Goal: Transaction & Acquisition: Purchase product/service

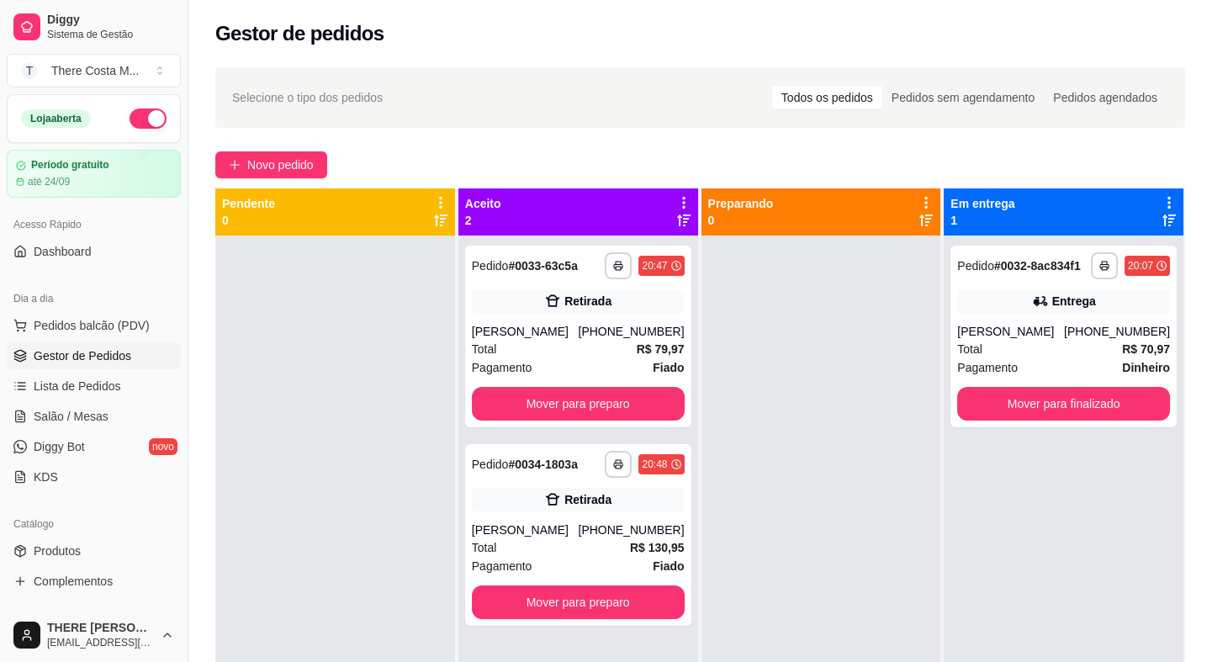
click at [263, 151] on button "Novo pedido" at bounding box center [271, 164] width 112 height 27
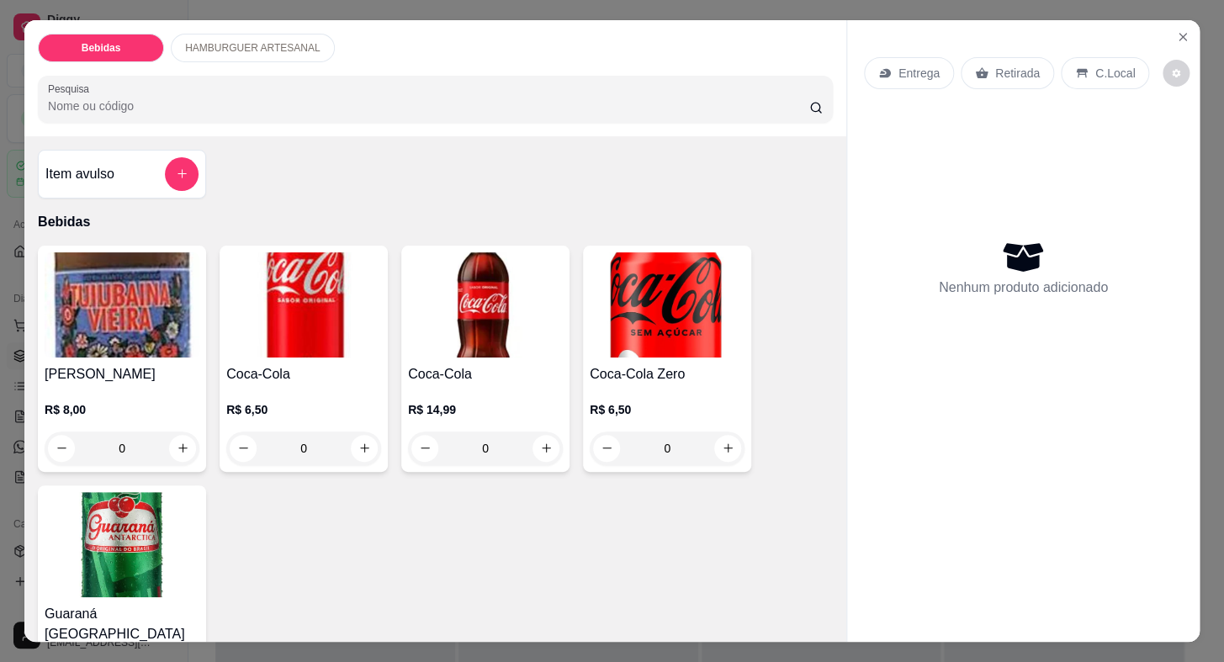
scroll to position [458, 0]
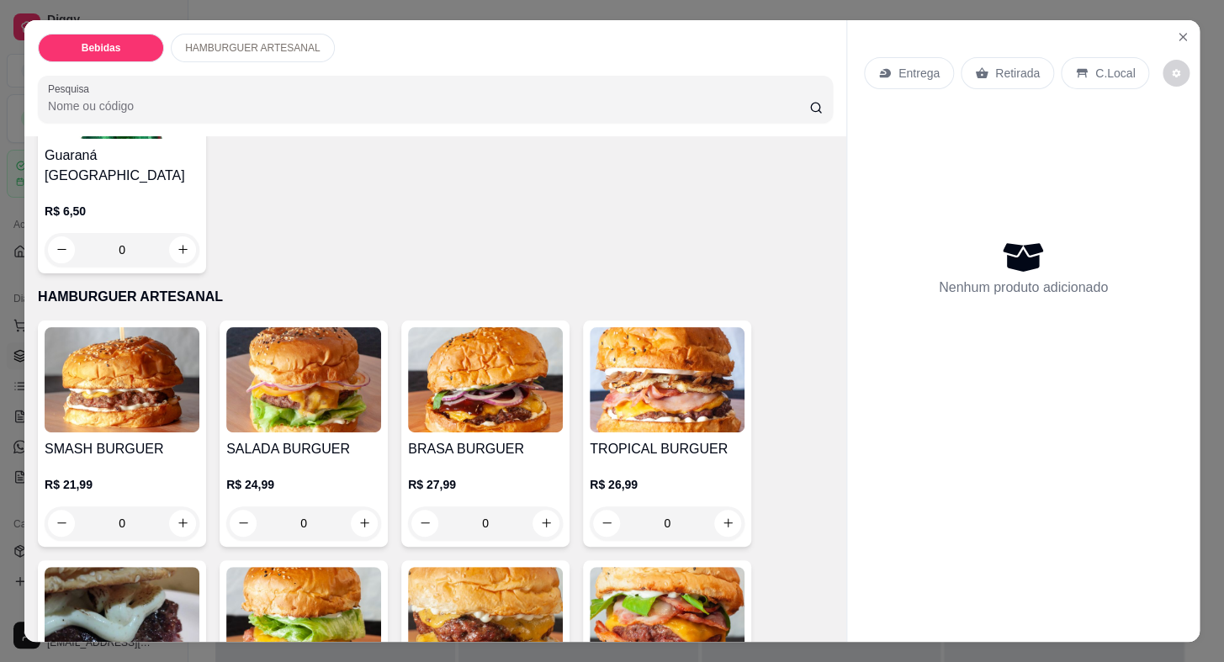
click at [543, 392] on img at bounding box center [485, 379] width 155 height 105
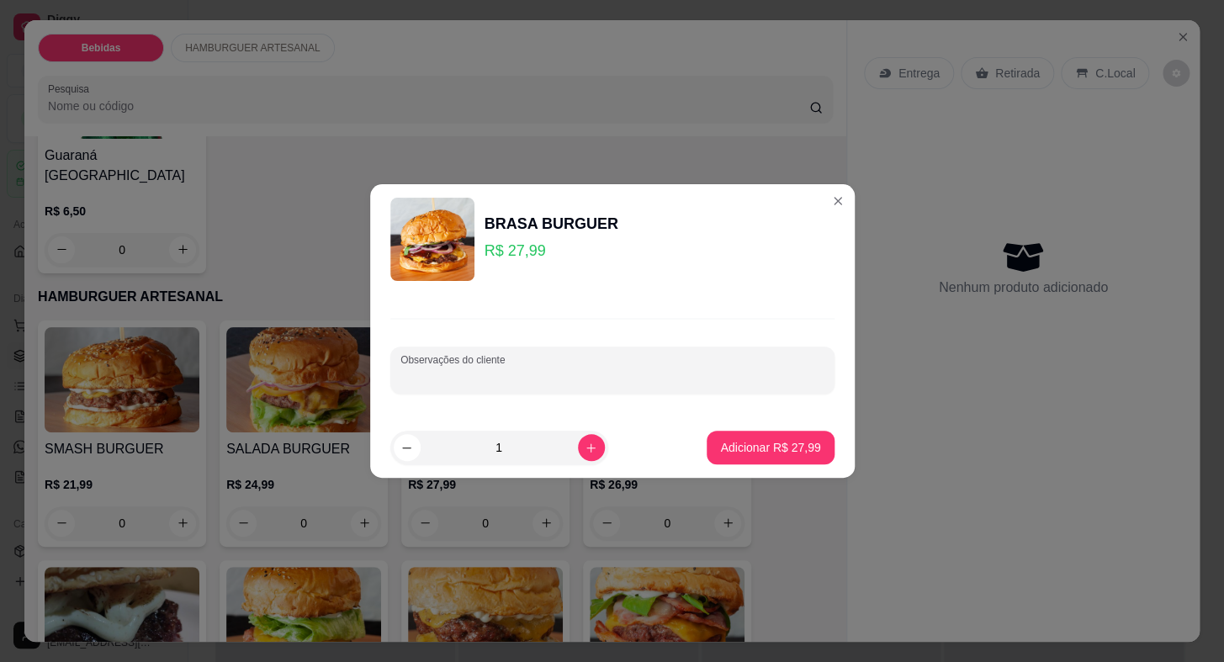
click at [509, 378] on input "Observações do cliente" at bounding box center [612, 376] width 424 height 17
type input "SEM BARBECUE"
click at [775, 432] on button "Adicionar R$ 27,99" at bounding box center [771, 447] width 124 height 33
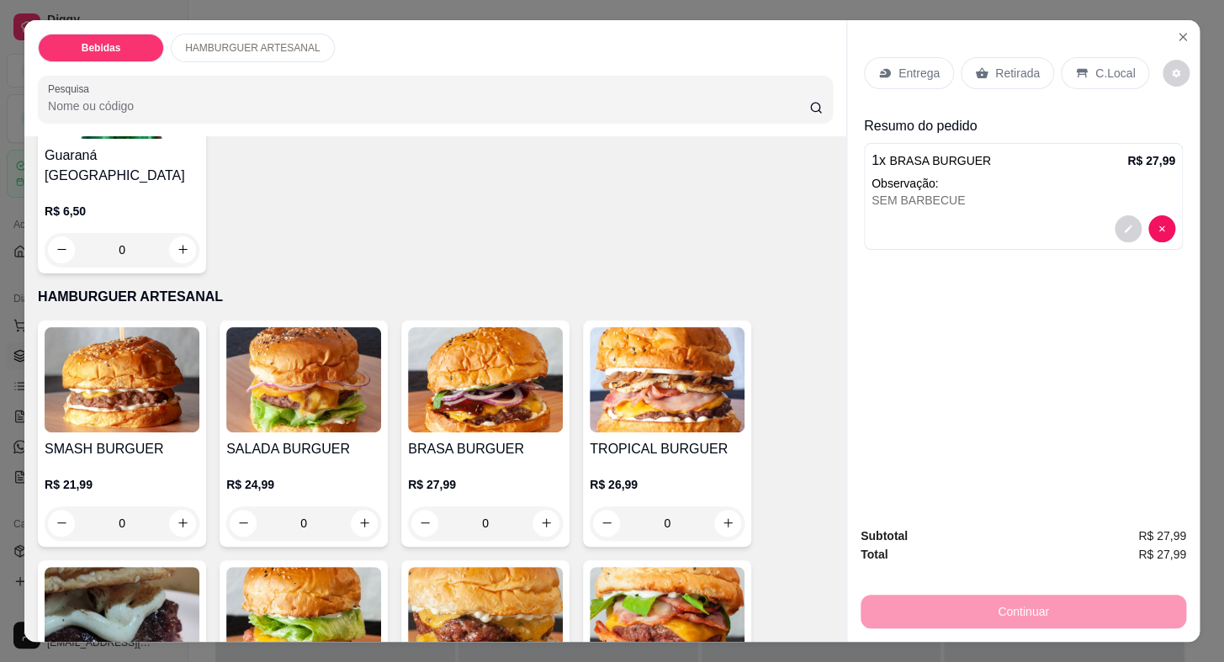
scroll to position [535, 0]
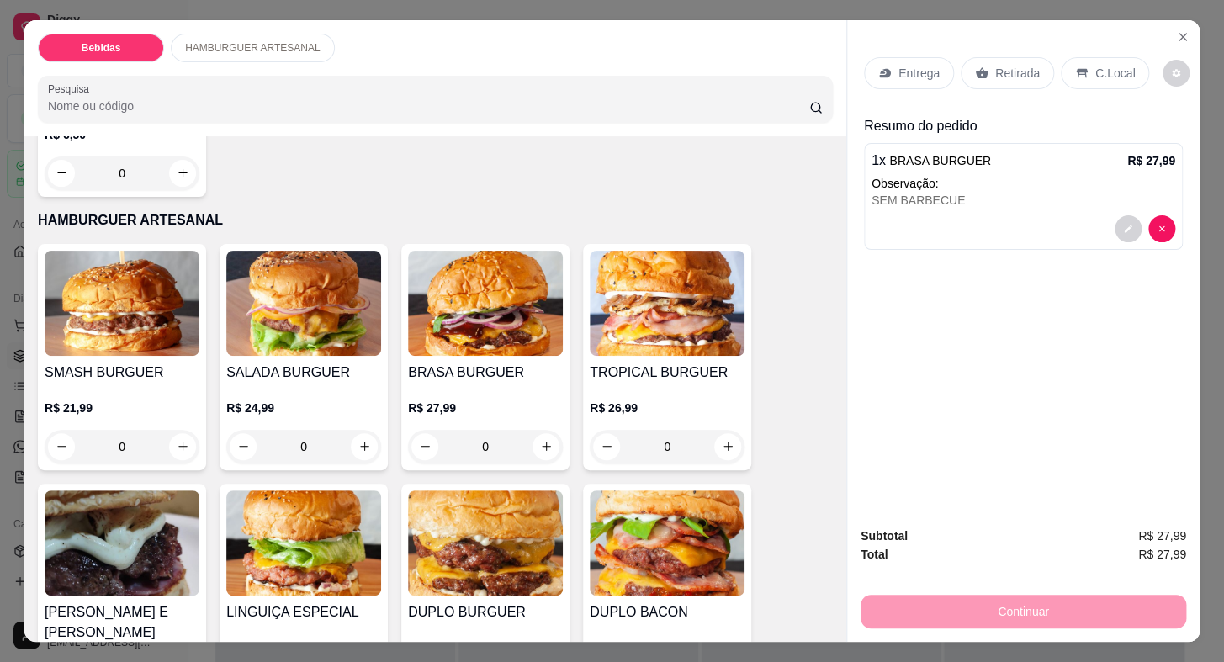
click at [590, 507] on img at bounding box center [667, 542] width 155 height 105
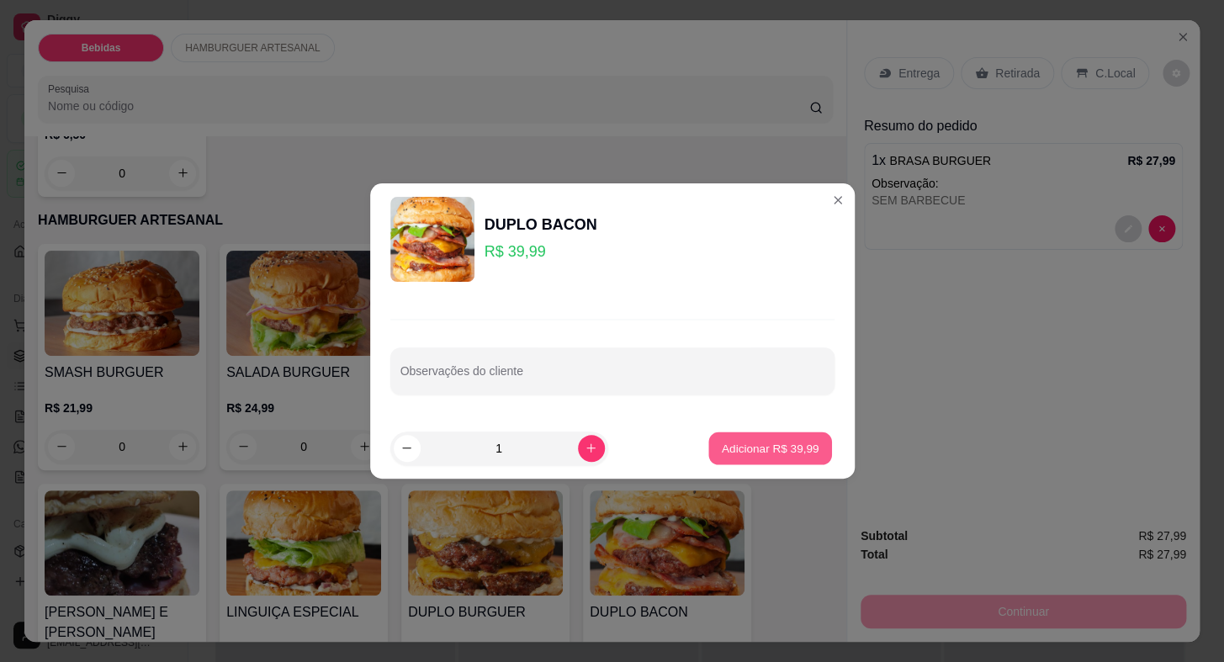
click at [732, 450] on p "Adicionar R$ 39,99" at bounding box center [771, 448] width 98 height 16
type input "1"
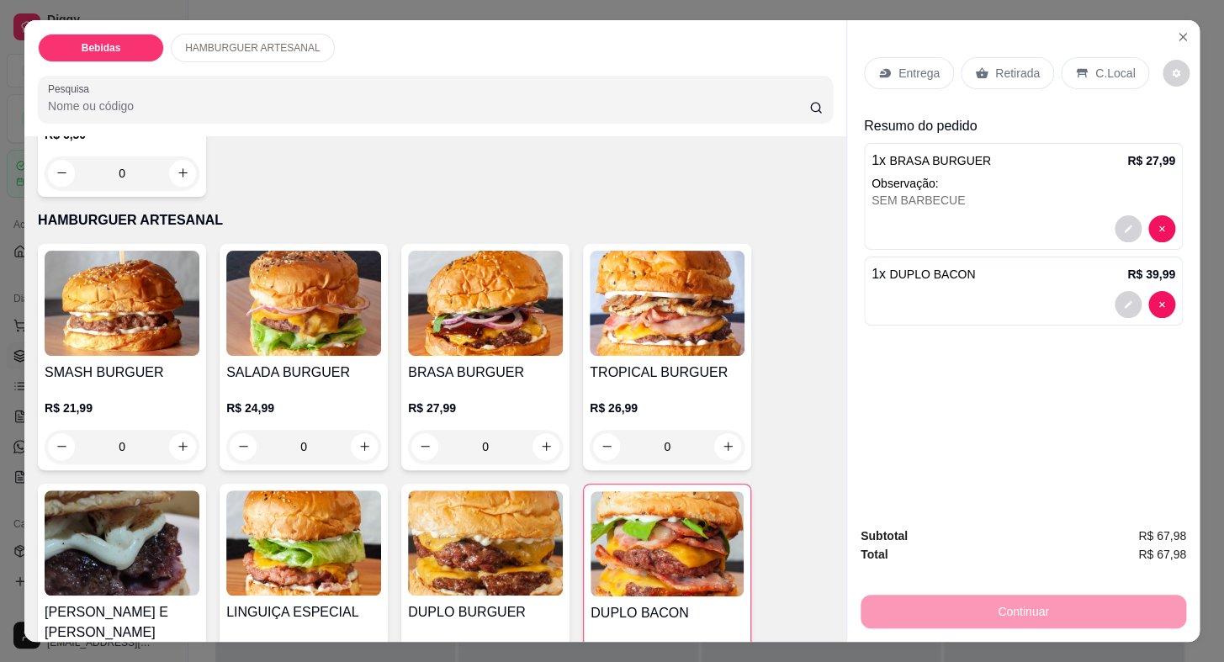
click at [911, 69] on p "Entrega" at bounding box center [918, 73] width 41 height 17
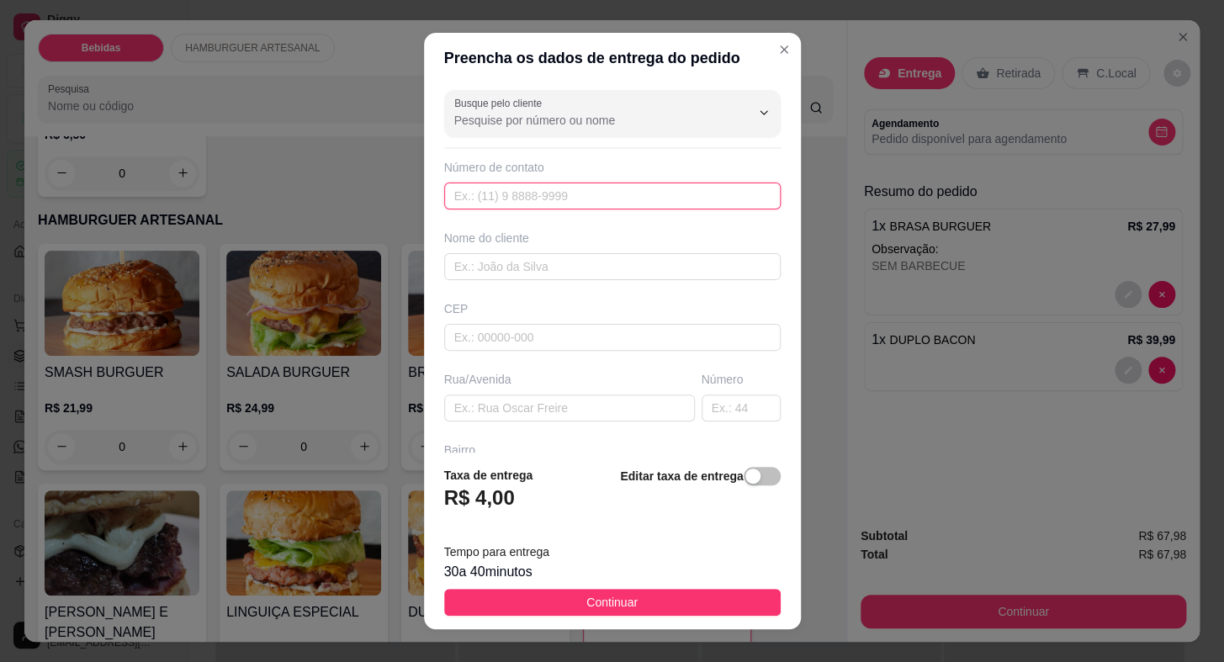
click at [536, 193] on input "text" at bounding box center [612, 195] width 336 height 27
type input "[PHONE_NUMBER]"
click at [516, 266] on input "text" at bounding box center [612, 266] width 336 height 27
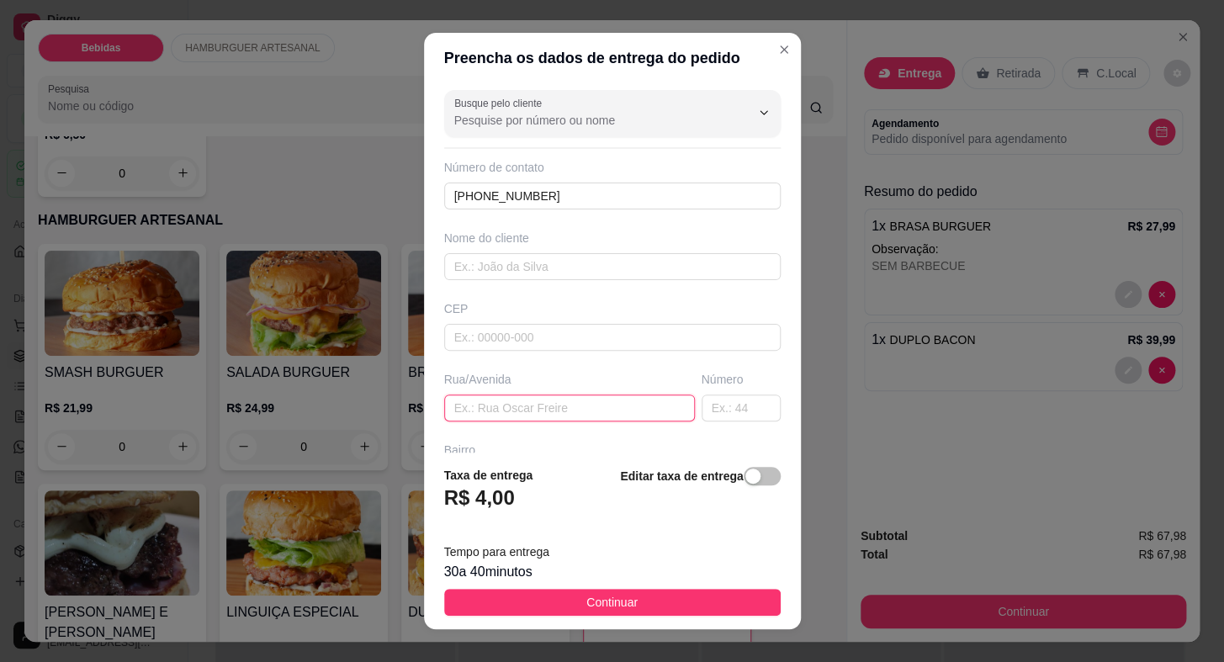
click at [479, 394] on input "text" at bounding box center [569, 407] width 251 height 27
type input "[PERSON_NAME]"
click at [505, 271] on input "text" at bounding box center [612, 266] width 336 height 27
type input "[PERSON_NAME]"
click at [714, 396] on input "text" at bounding box center [740, 407] width 79 height 27
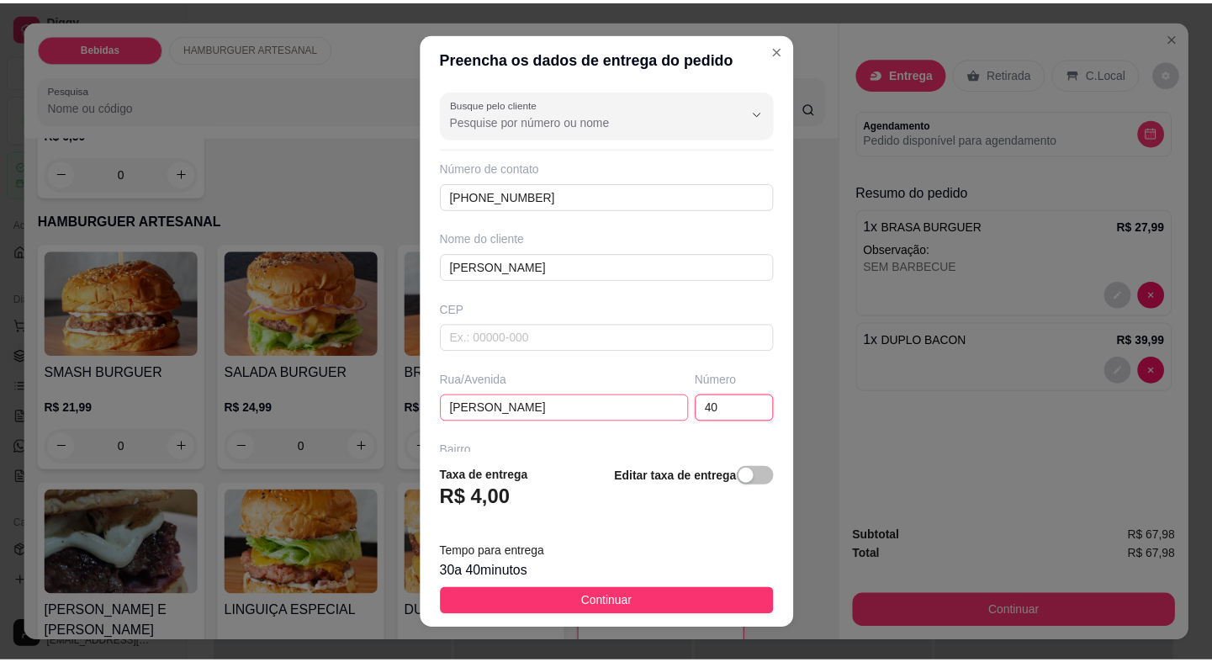
scroll to position [196, 0]
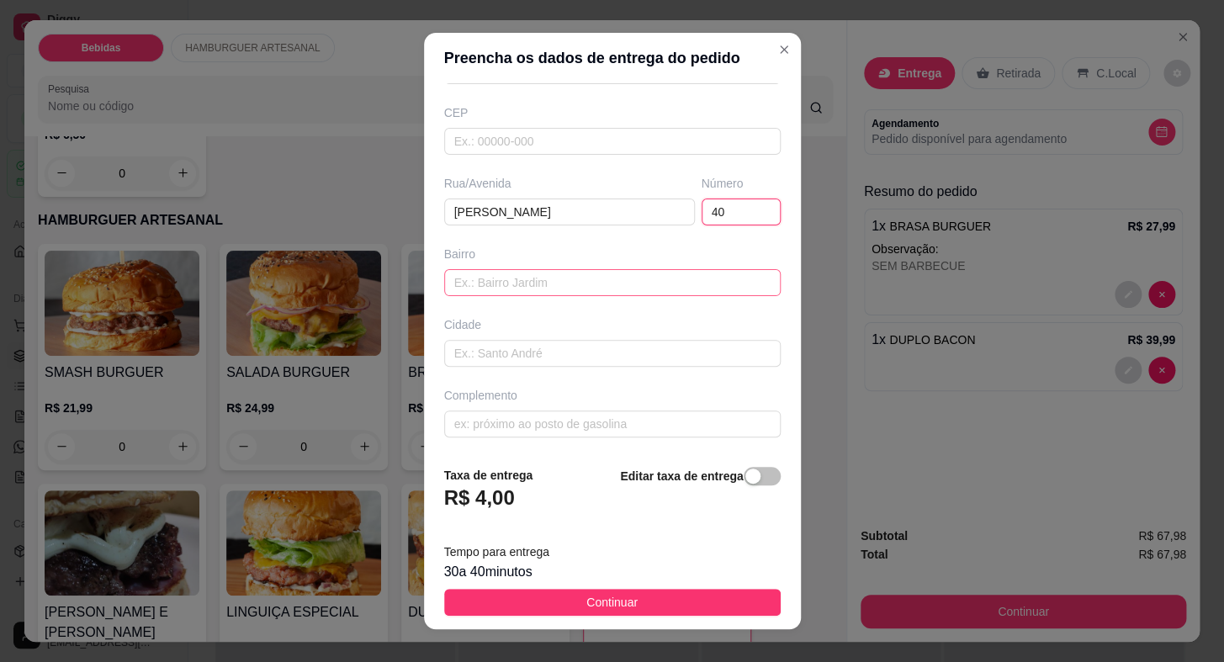
type input "40"
click at [471, 270] on input "text" at bounding box center [612, 282] width 336 height 27
type input "c"
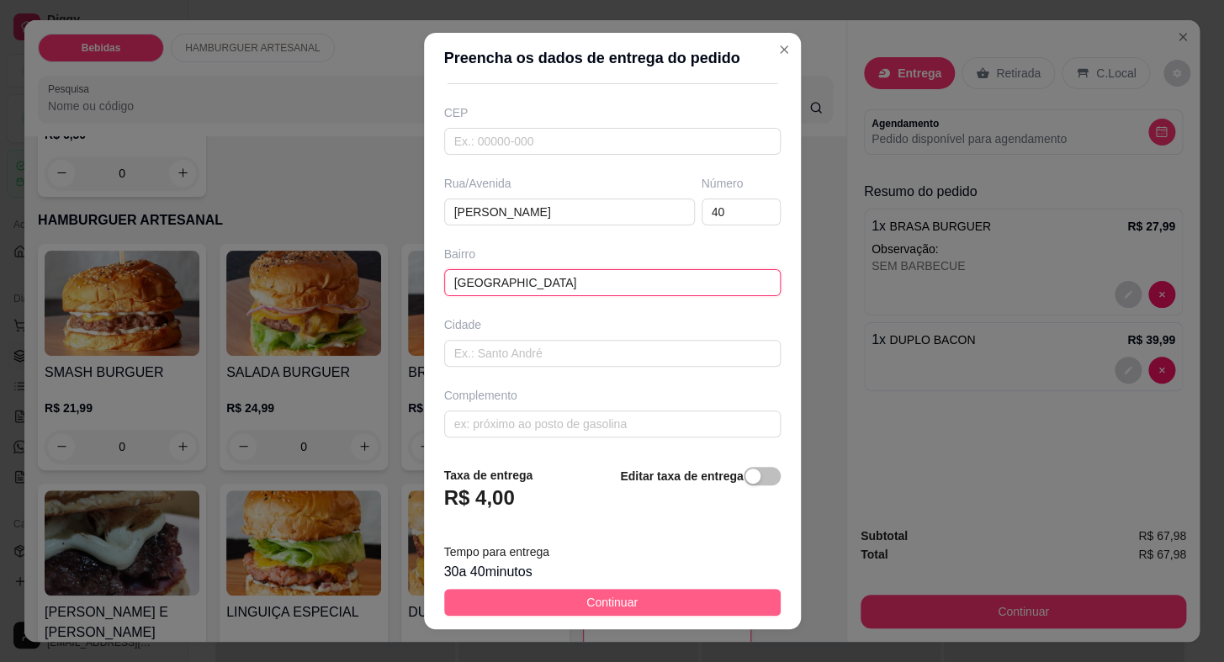
type input "[GEOGRAPHIC_DATA]"
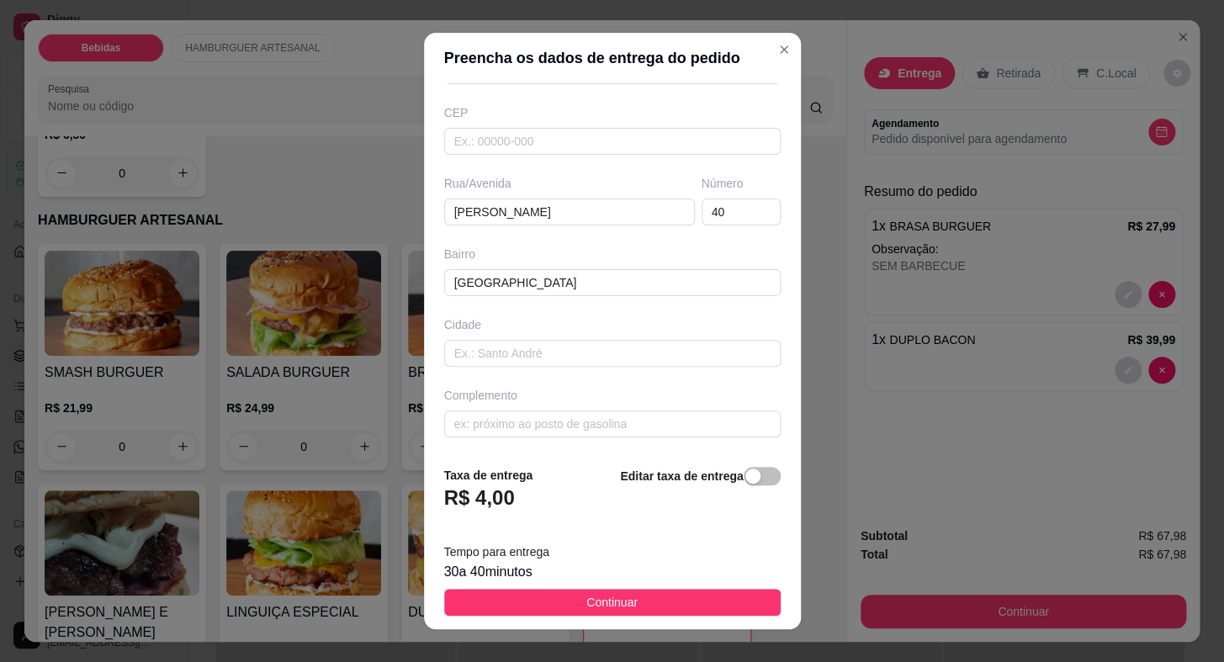
drag, startPoint x: 669, startPoint y: 601, endPoint x: 679, endPoint y: 604, distance: 10.4
click at [669, 603] on button "Continuar" at bounding box center [612, 602] width 336 height 27
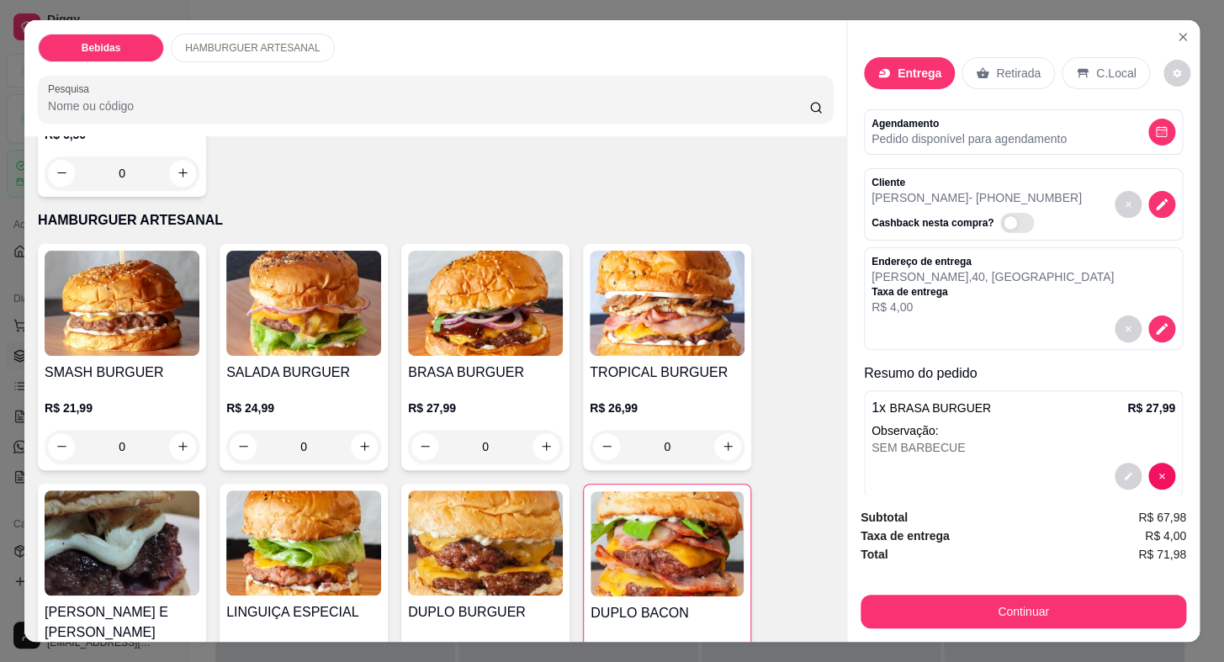
click at [935, 590] on div "Continuar" at bounding box center [1022, 609] width 325 height 38
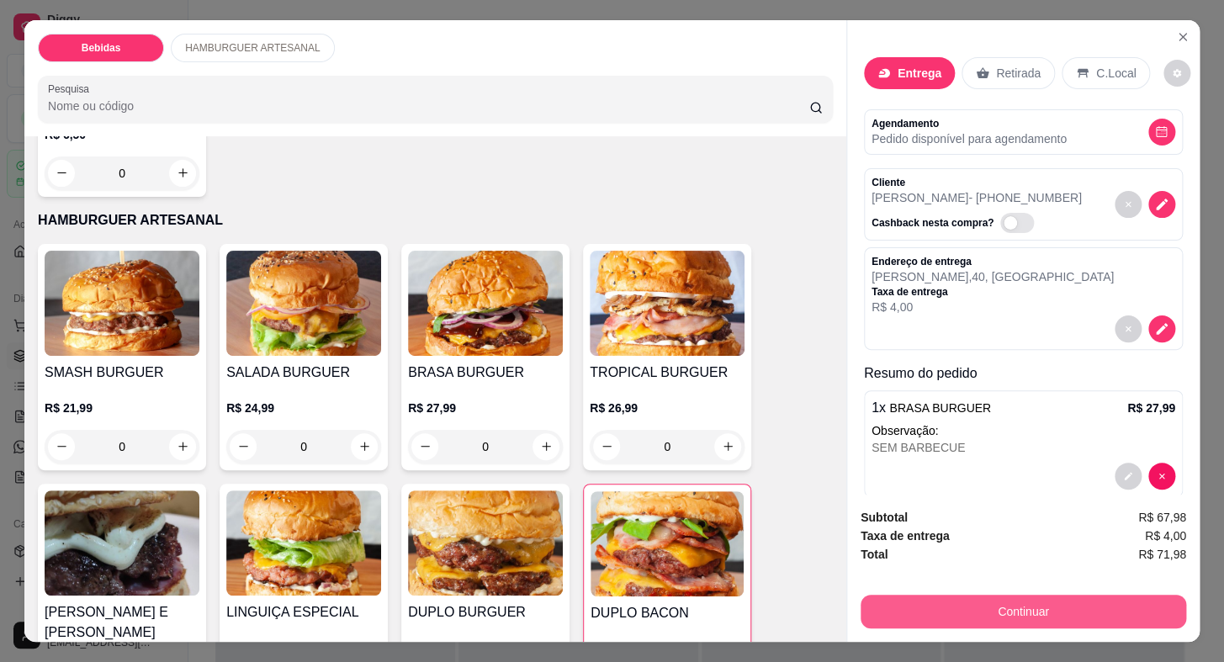
click at [947, 605] on button "Continuar" at bounding box center [1022, 612] width 325 height 34
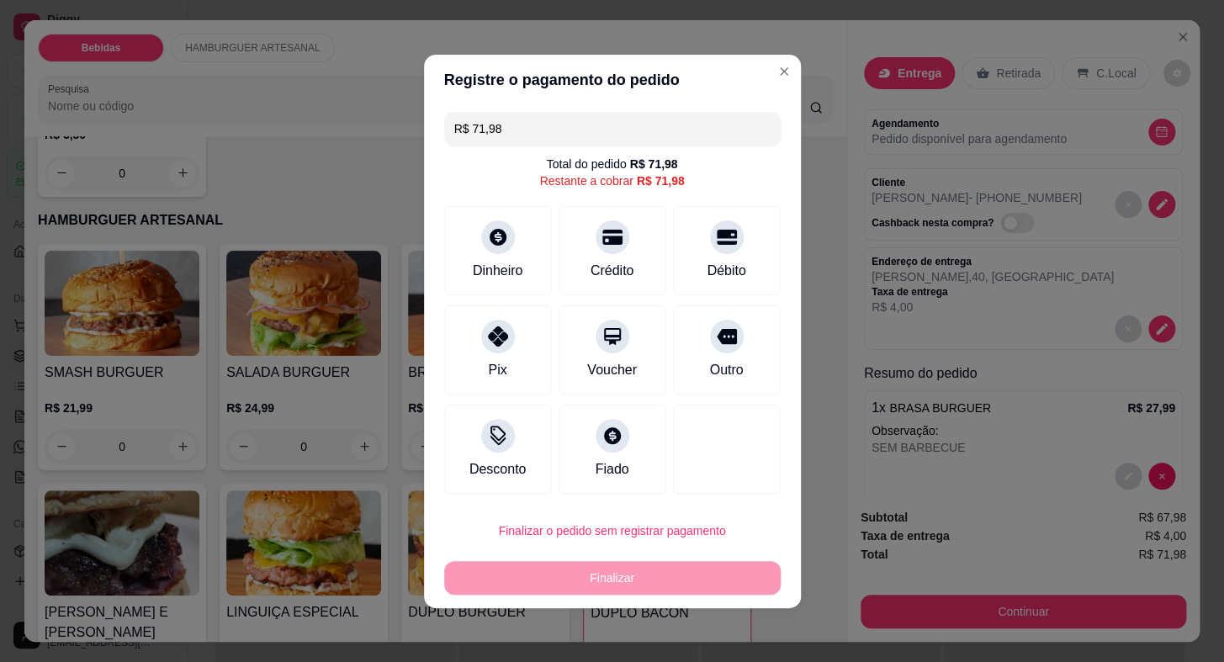
drag, startPoint x: 599, startPoint y: 252, endPoint x: 622, endPoint y: 362, distance: 111.8
click at [600, 252] on div "Crédito" at bounding box center [612, 250] width 108 height 89
type input "R$ 0,00"
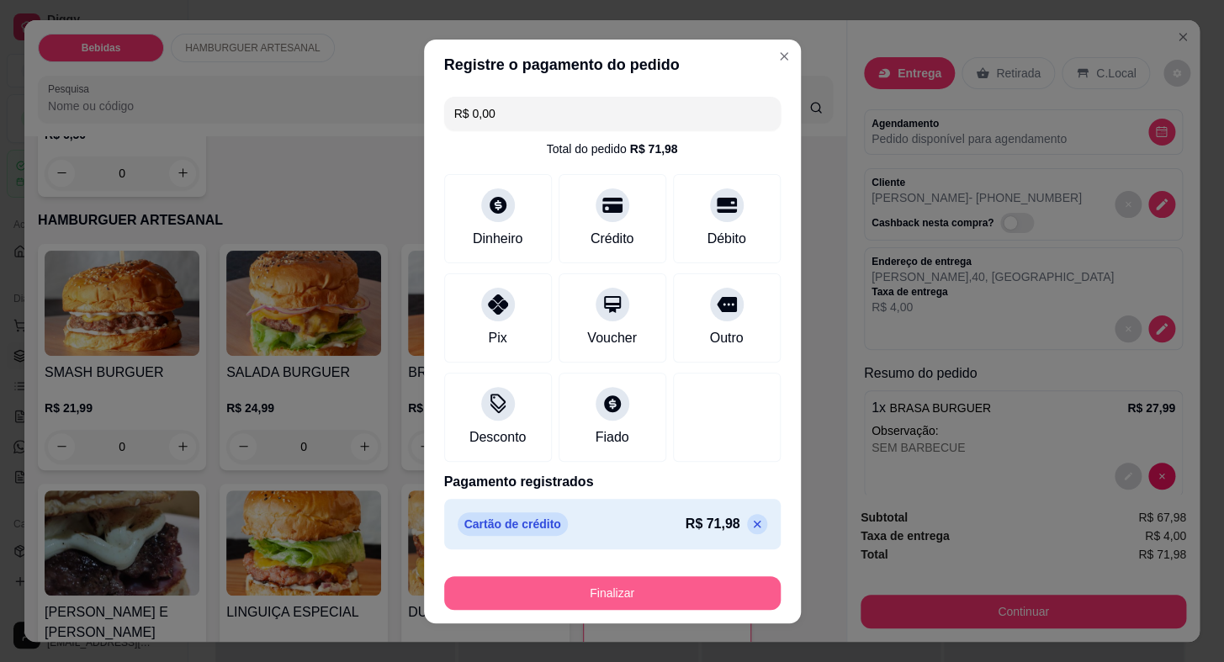
click at [651, 580] on button "Finalizar" at bounding box center [612, 593] width 336 height 34
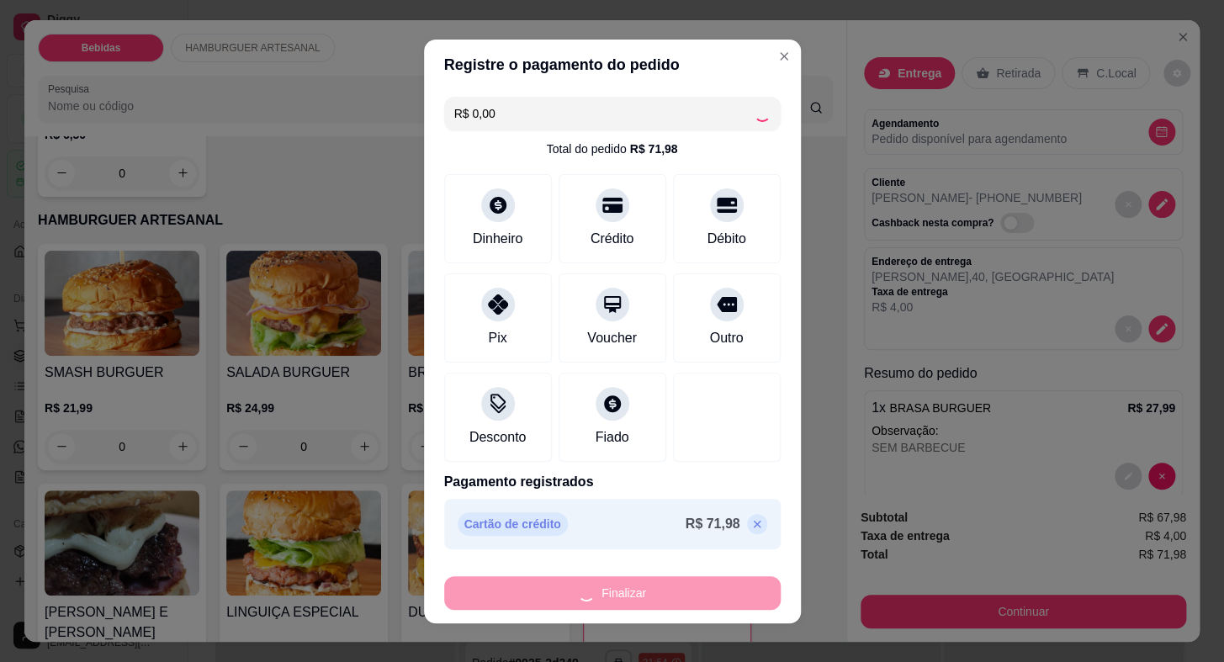
type input "0"
